Goal: Check status

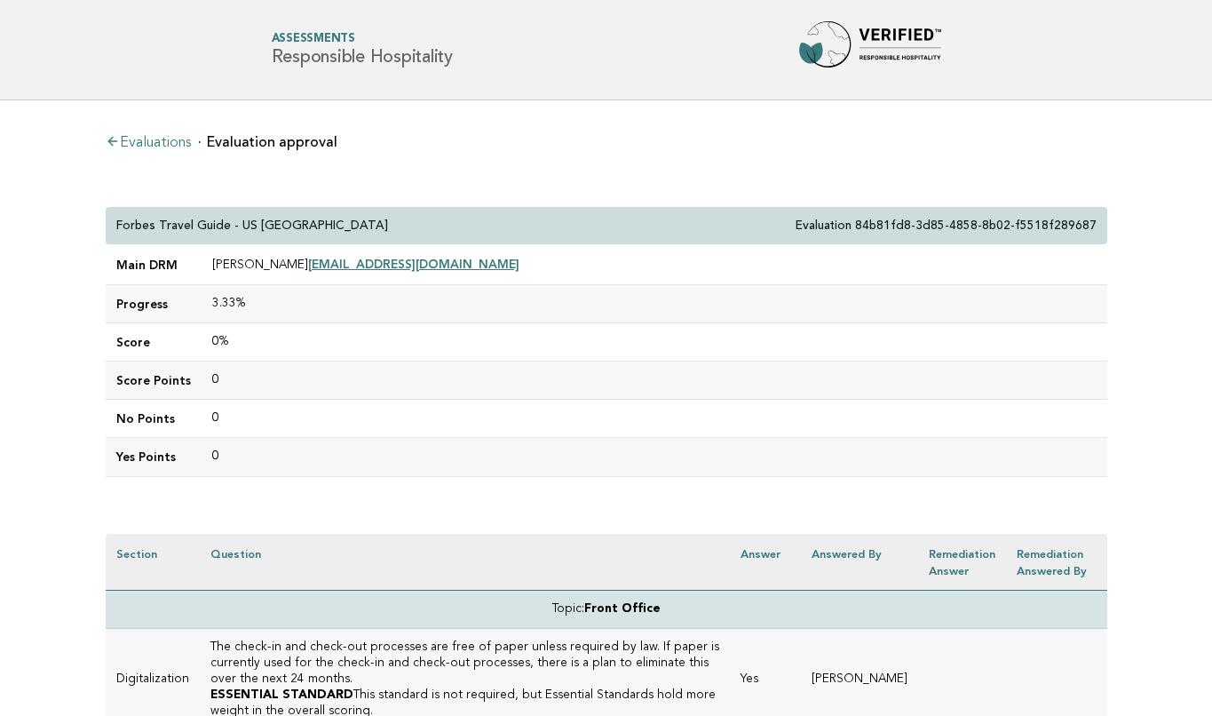
click at [178, 138] on link "Evaluations" at bounding box center [148, 143] width 85 height 14
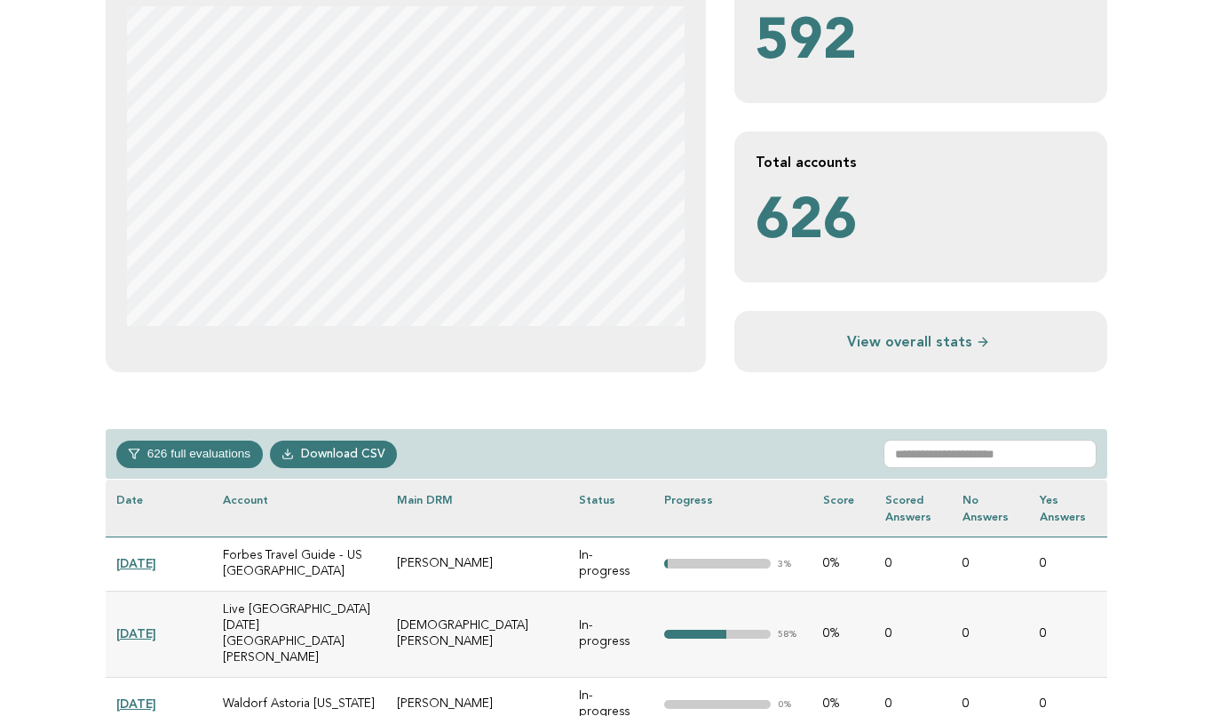
scroll to position [421, 0]
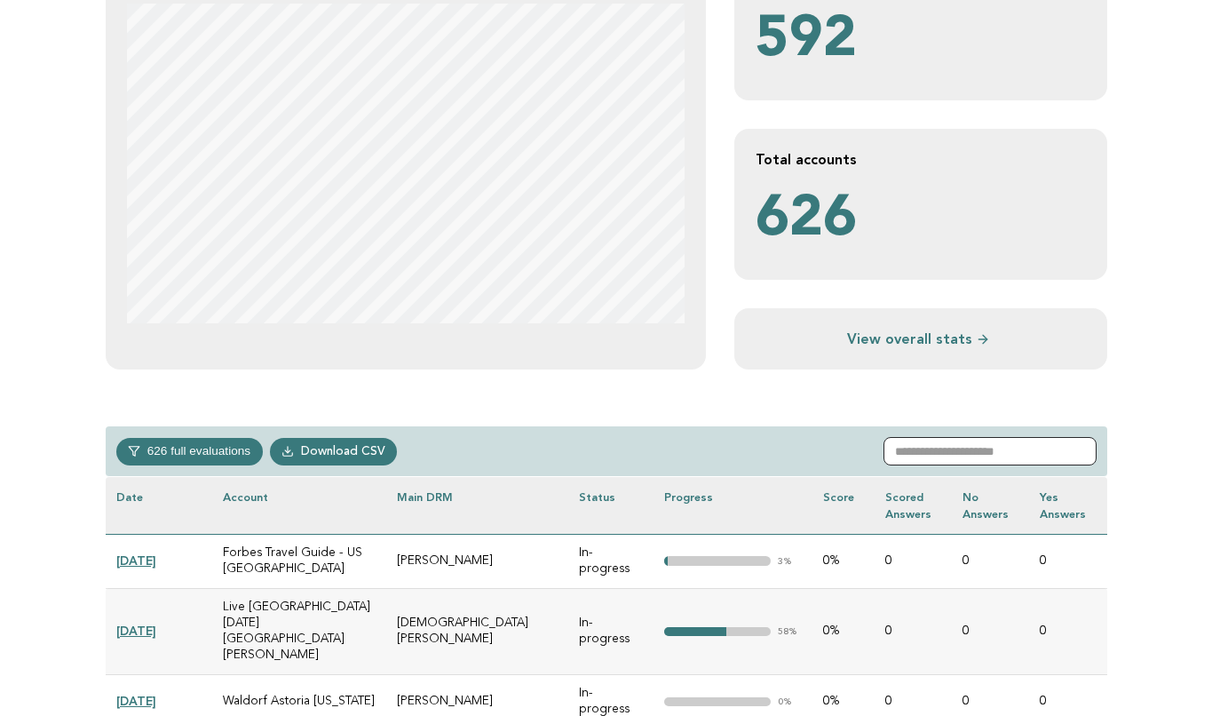
click at [970, 455] on input "text" at bounding box center [989, 451] width 213 height 28
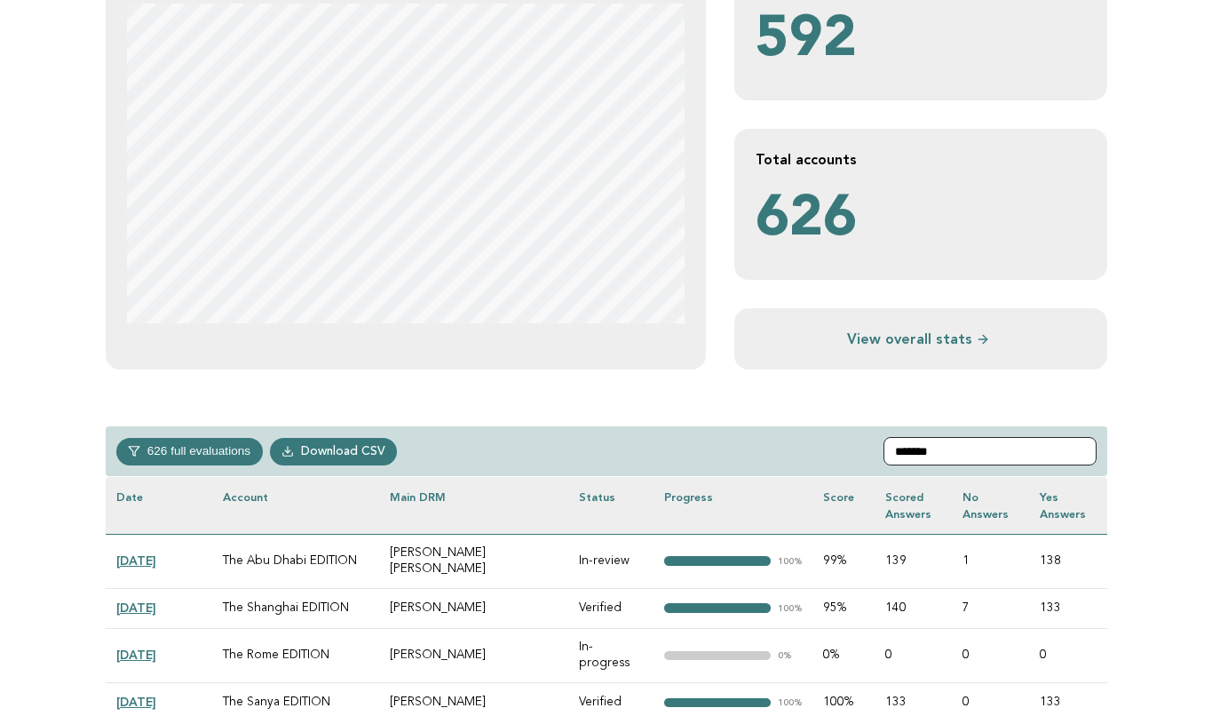
type input "*******"
click at [154, 557] on link "2025-05-27" at bounding box center [136, 560] width 40 height 14
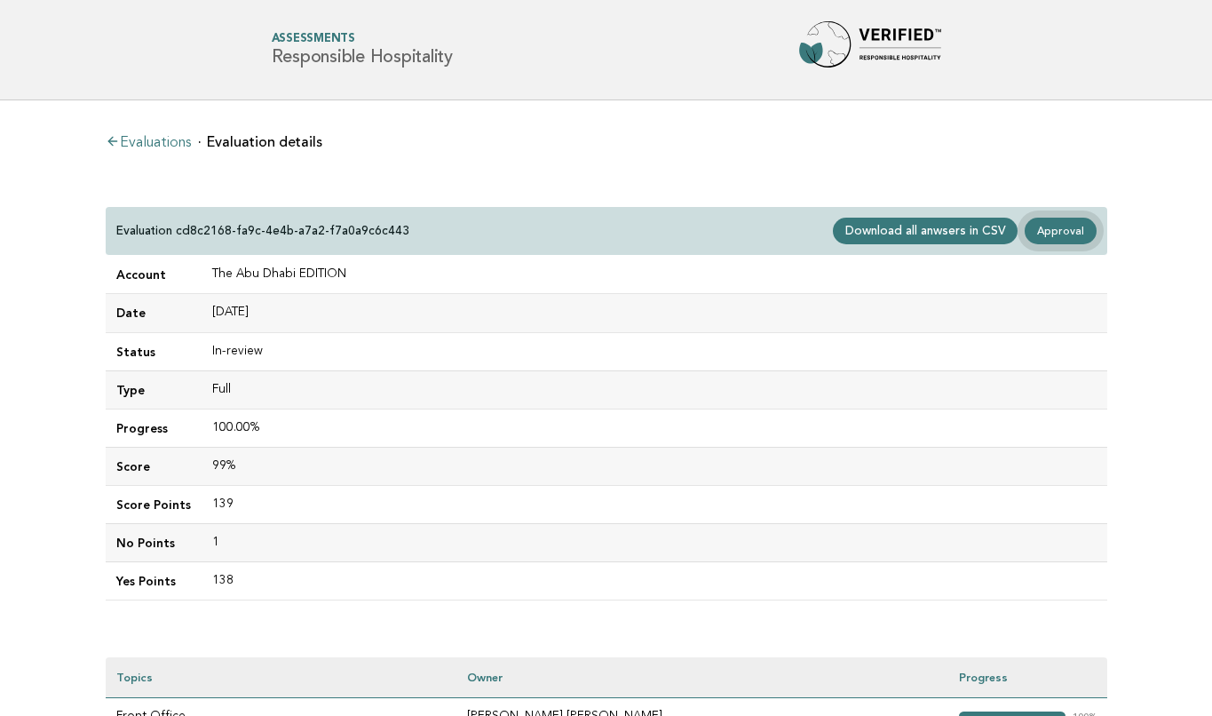
click at [1072, 225] on link "Approval" at bounding box center [1060, 231] width 71 height 27
